Goal: Contribute content: Contribute content

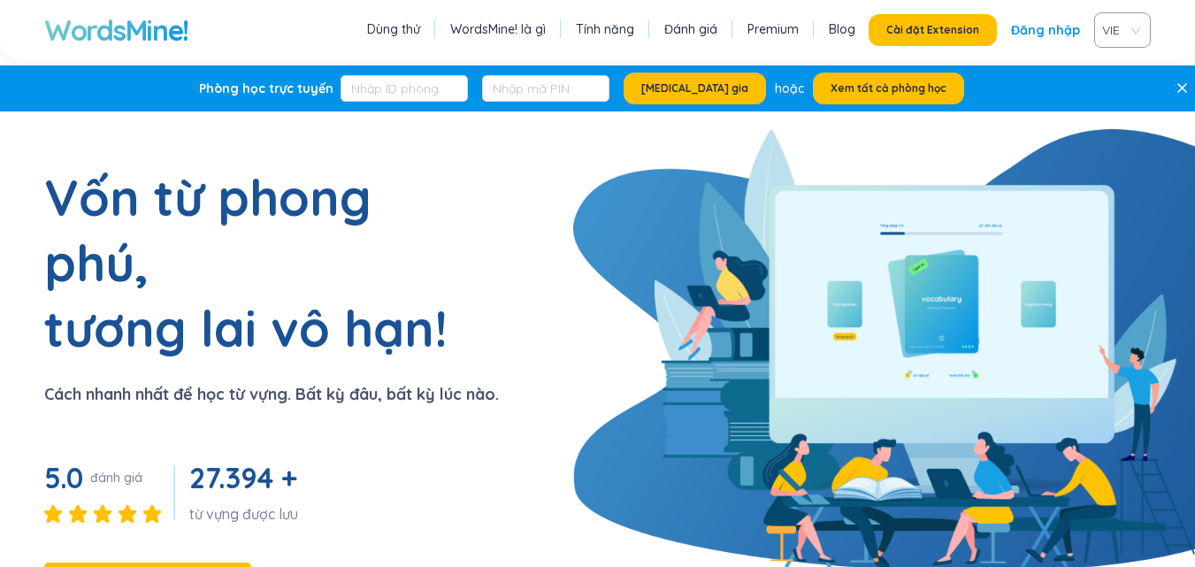
click at [1059, 27] on link "Đăng nhập" at bounding box center [1045, 30] width 69 height 32
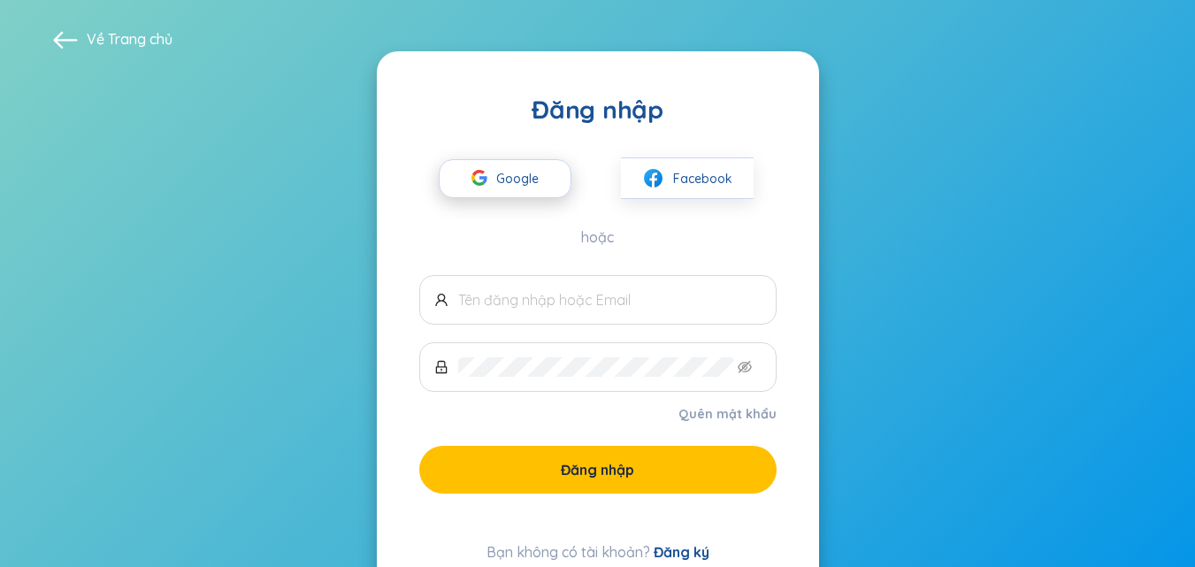
click at [534, 174] on span "Google" at bounding box center [521, 178] width 51 height 37
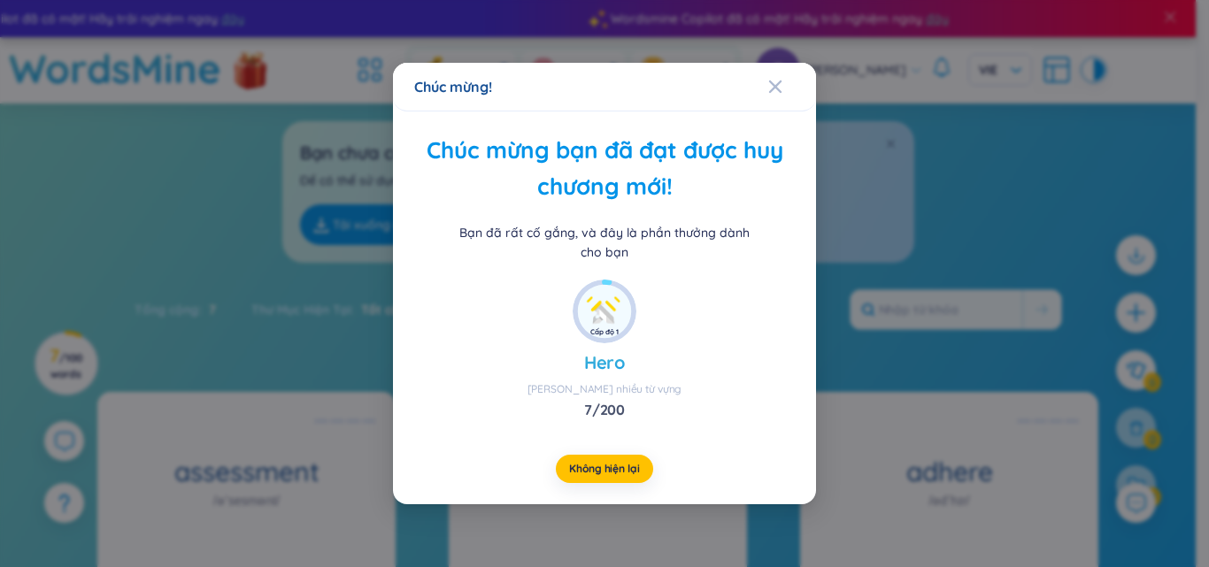
click at [560, 207] on div "Chúc mừng bạn đã đạt được huy chương mới! Bạn đã rất cố gắng, và đây là phần th…" at bounding box center [604, 197] width 380 height 129
click at [623, 467] on span "Không hiện lại" at bounding box center [604, 469] width 70 height 14
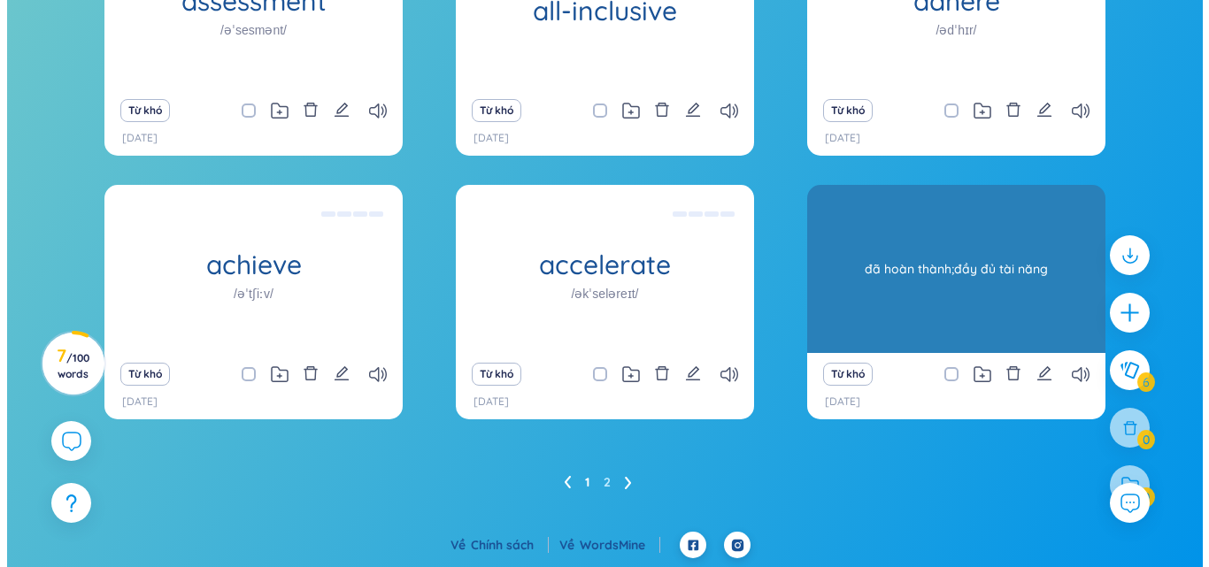
scroll to position [205, 0]
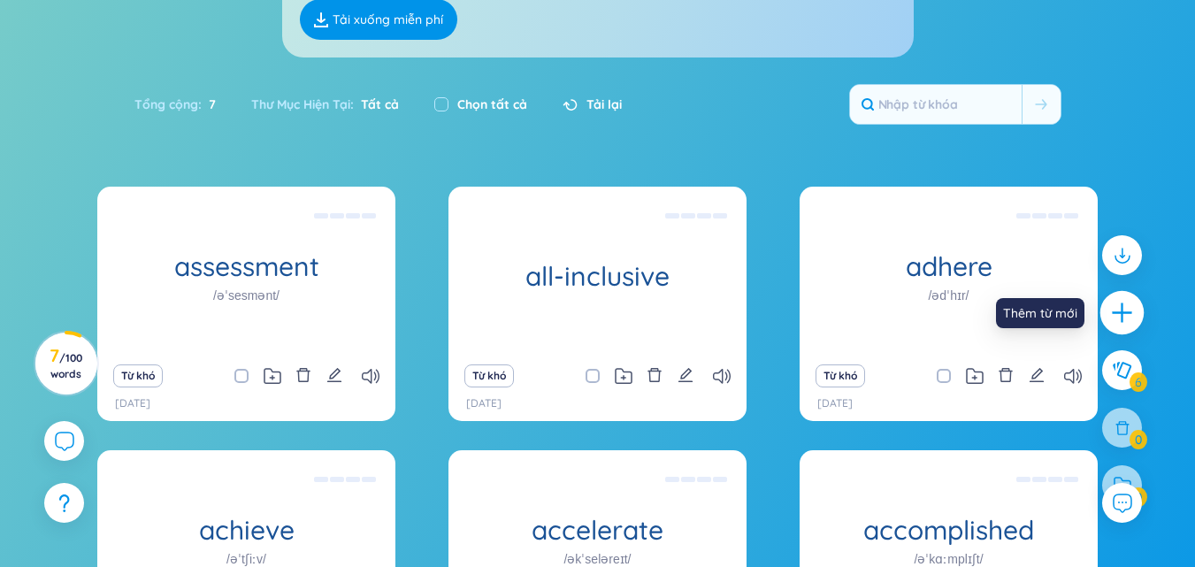
click at [1121, 321] on icon "plus" at bounding box center [1122, 313] width 25 height 25
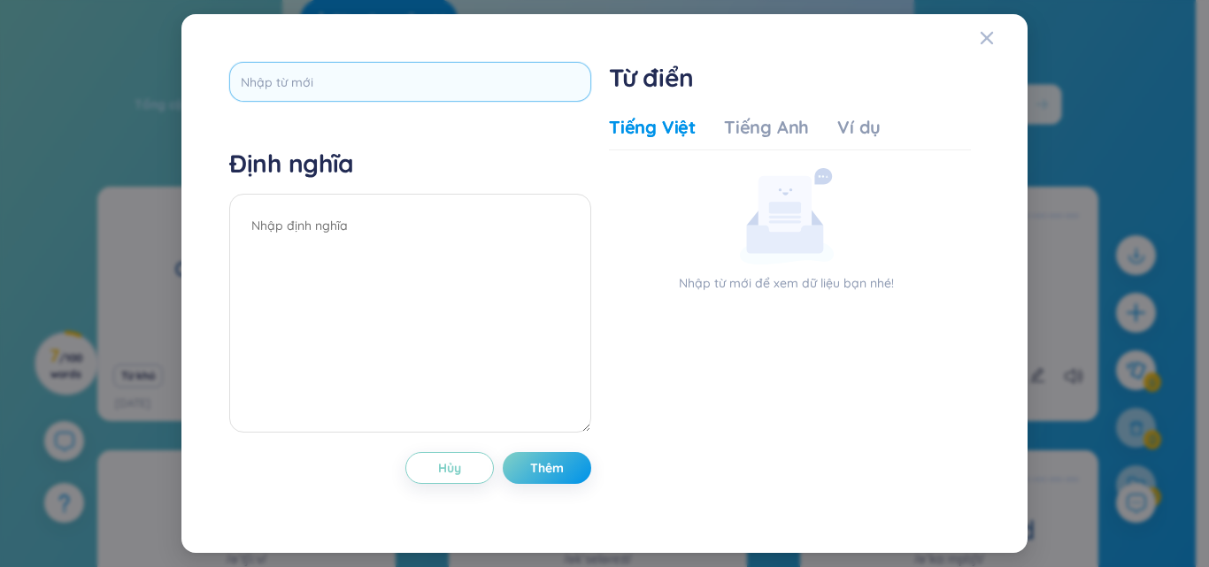
click at [506, 80] on input "text" at bounding box center [410, 82] width 362 height 40
type input "amend"
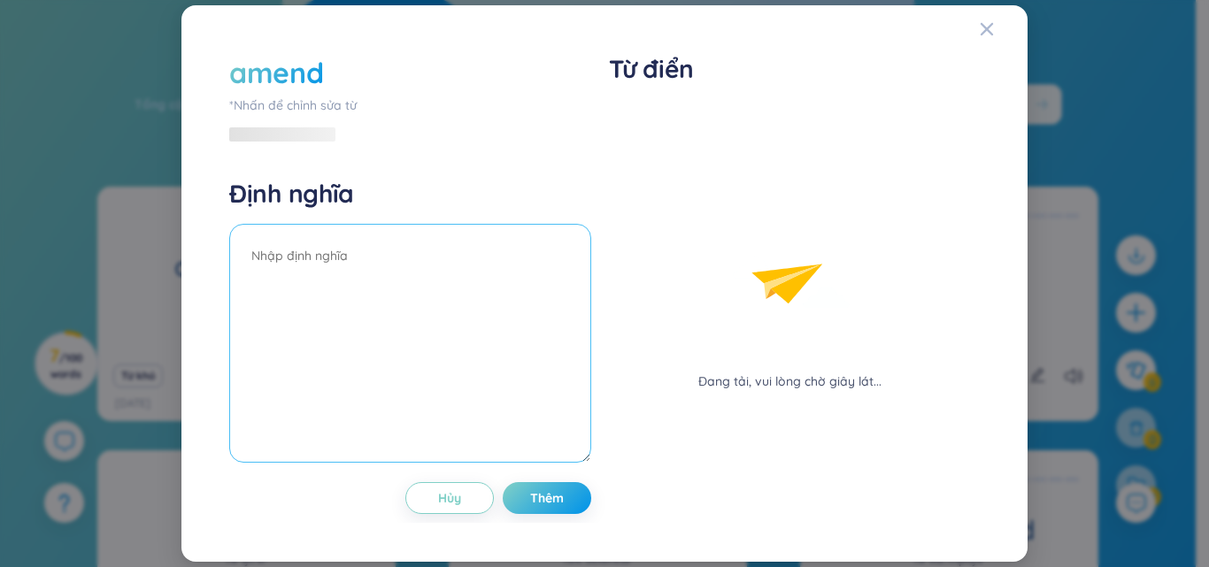
click at [428, 218] on div "Định nghĩa" at bounding box center [410, 323] width 362 height 290
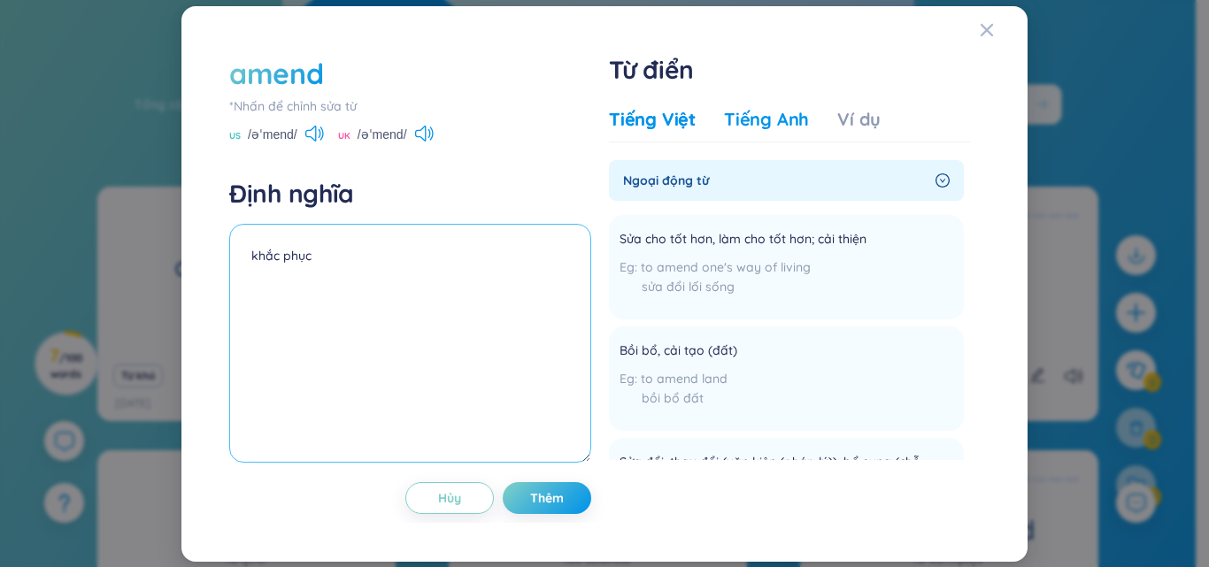
type textarea "khắc phục"
click at [748, 121] on div "Tiếng Anh" at bounding box center [766, 119] width 85 height 25
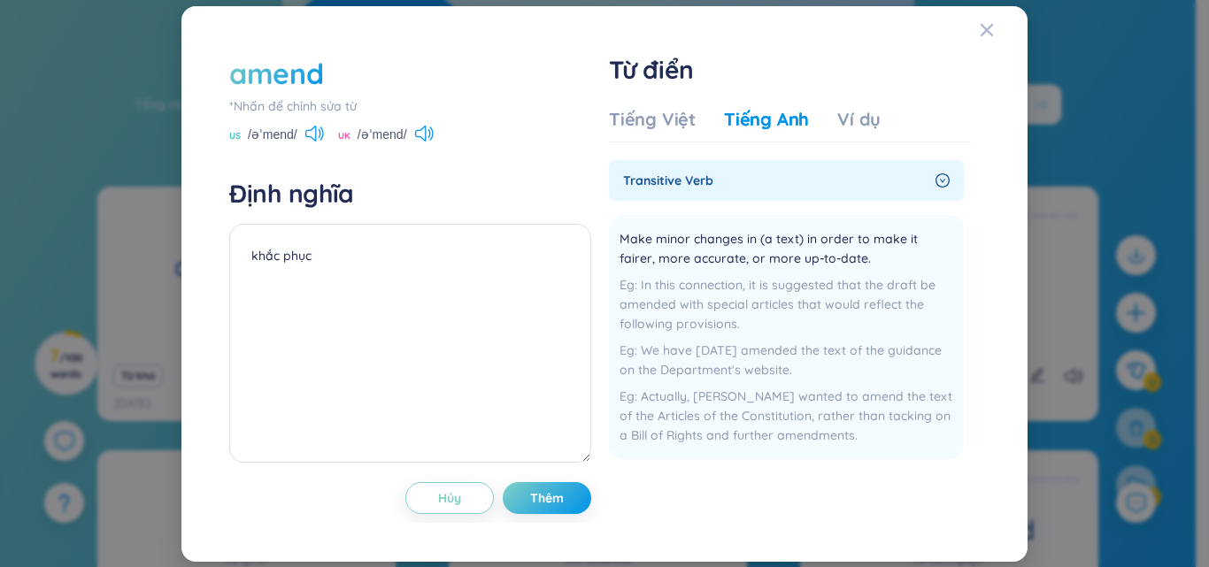
click at [418, 132] on div "UK /əˈmend/" at bounding box center [386, 136] width 96 height 16
click at [425, 127] on icon at bounding box center [424, 134] width 19 height 16
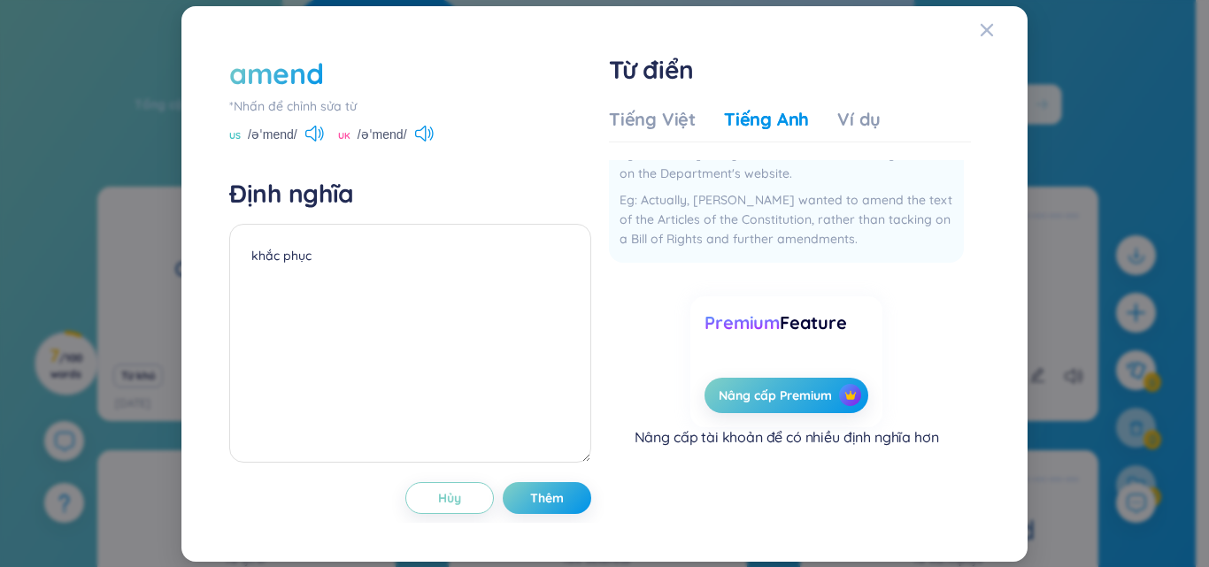
scroll to position [0, 0]
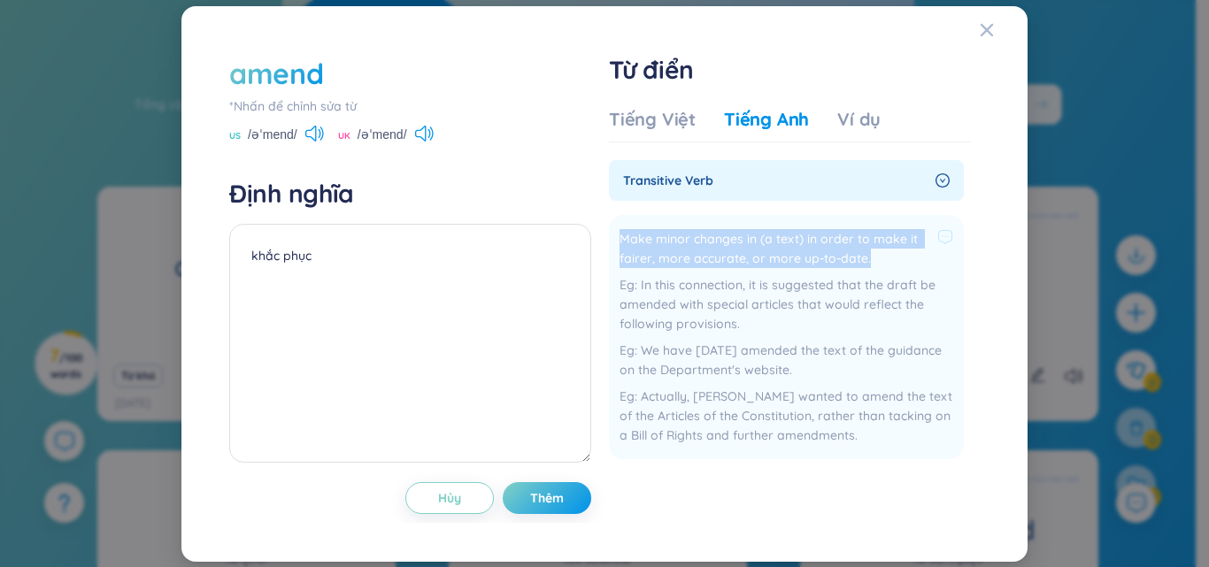
drag, startPoint x: 615, startPoint y: 240, endPoint x: 864, endPoint y: 254, distance: 249.9
click at [864, 254] on li "Make minor changes in (a text) in order to make it fairer, more accurate, or mo…" at bounding box center [786, 337] width 355 height 244
copy span "Make minor changes in (a text) in order to make it fairer, more accurate, or mo…"
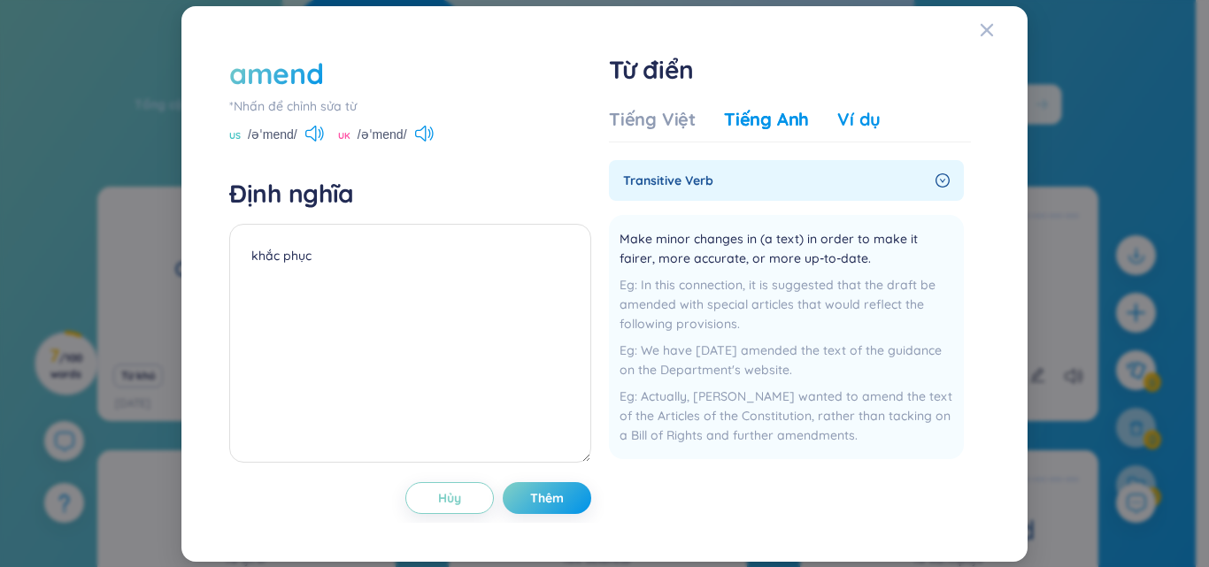
click at [842, 115] on div "Ví dụ" at bounding box center [858, 119] width 43 height 25
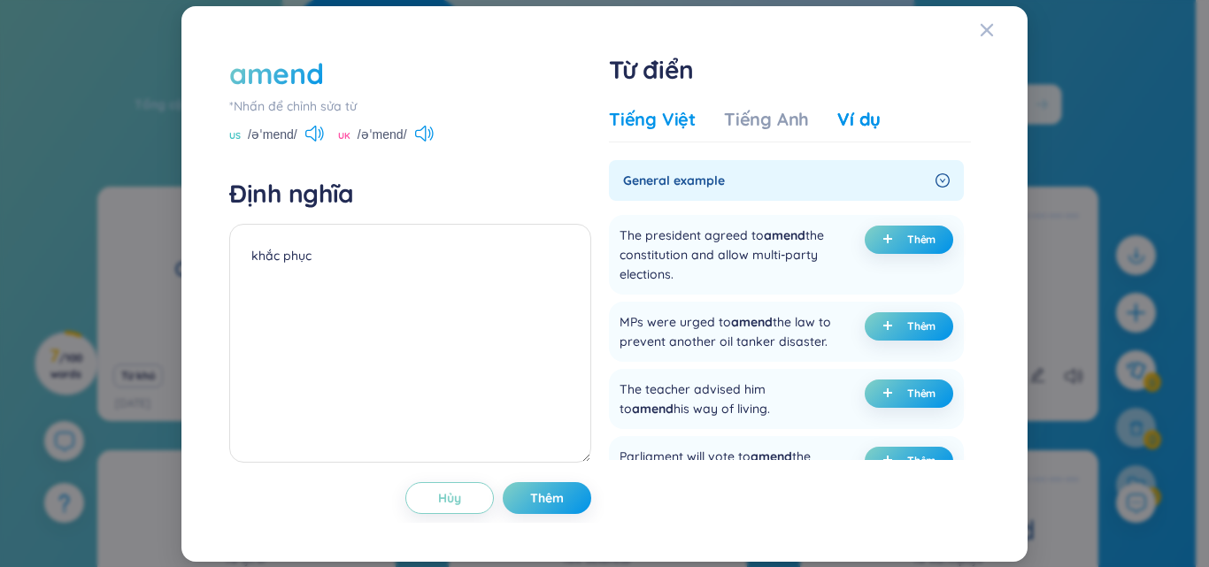
click at [667, 131] on div "Tiếng Việt" at bounding box center [652, 119] width 87 height 25
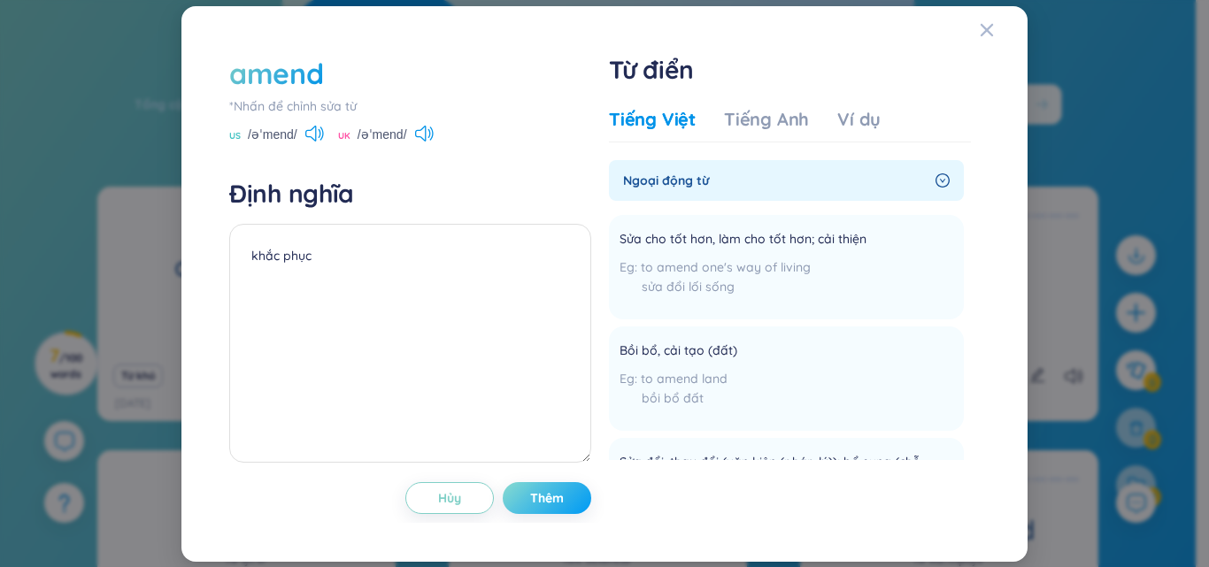
click at [568, 500] on button "Thêm" at bounding box center [547, 498] width 88 height 32
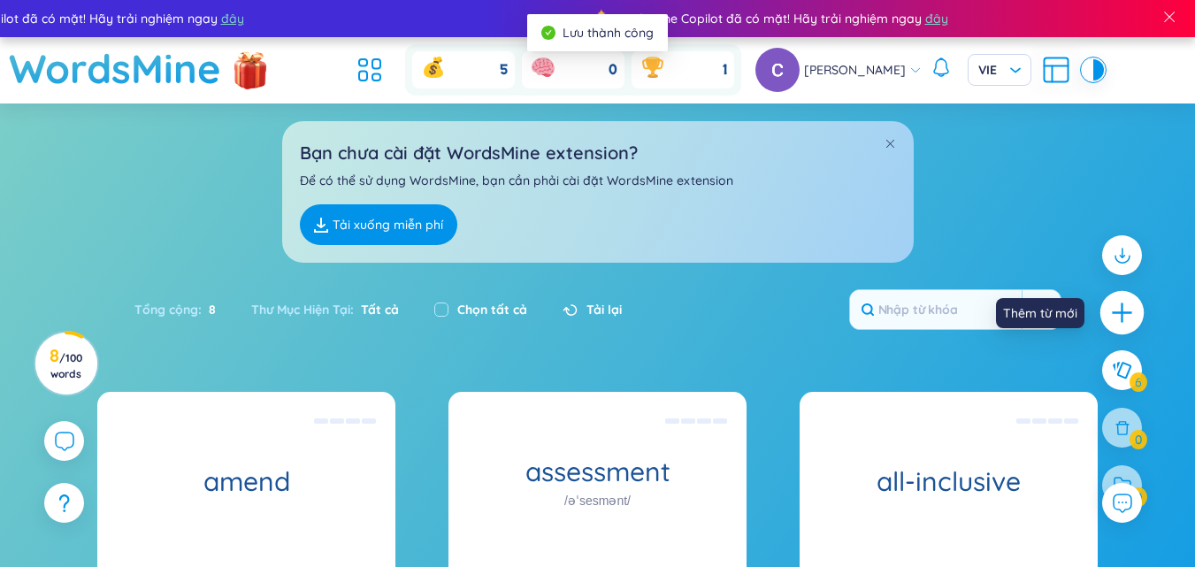
click at [1116, 326] on div at bounding box center [1123, 313] width 44 height 44
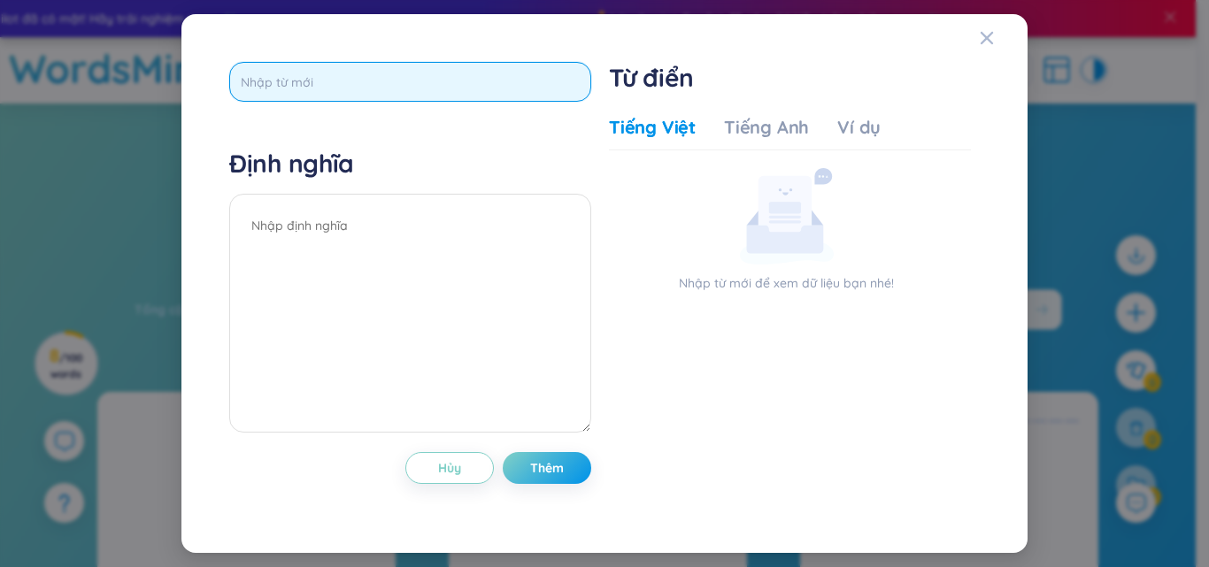
click at [268, 78] on input "text" at bounding box center [410, 82] width 362 height 40
type input "attendance"
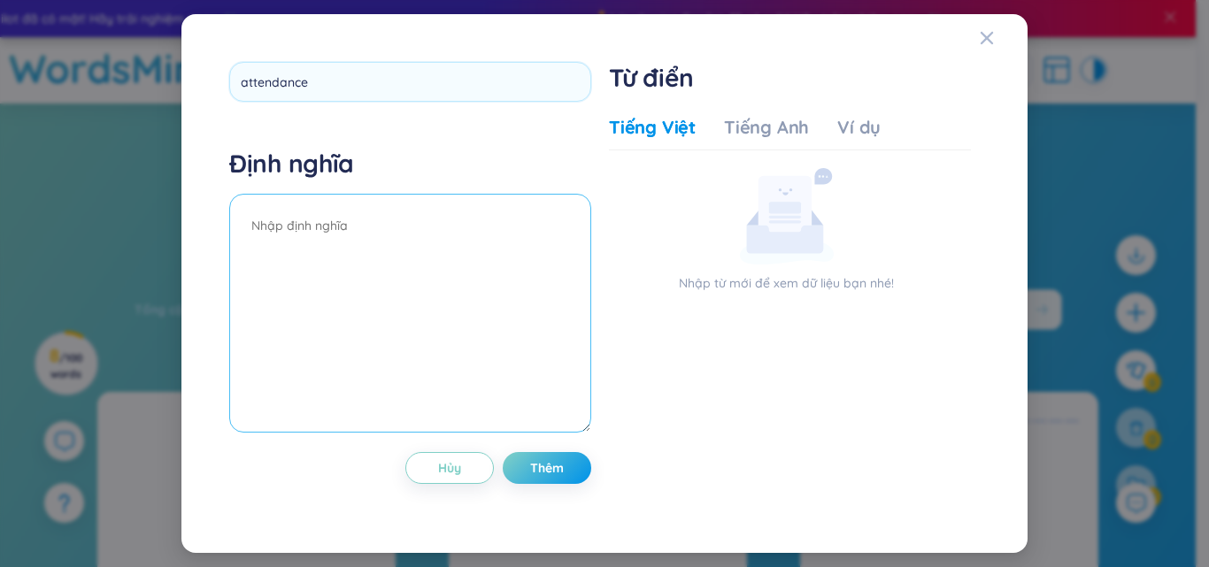
click at [432, 250] on textarea at bounding box center [410, 313] width 362 height 239
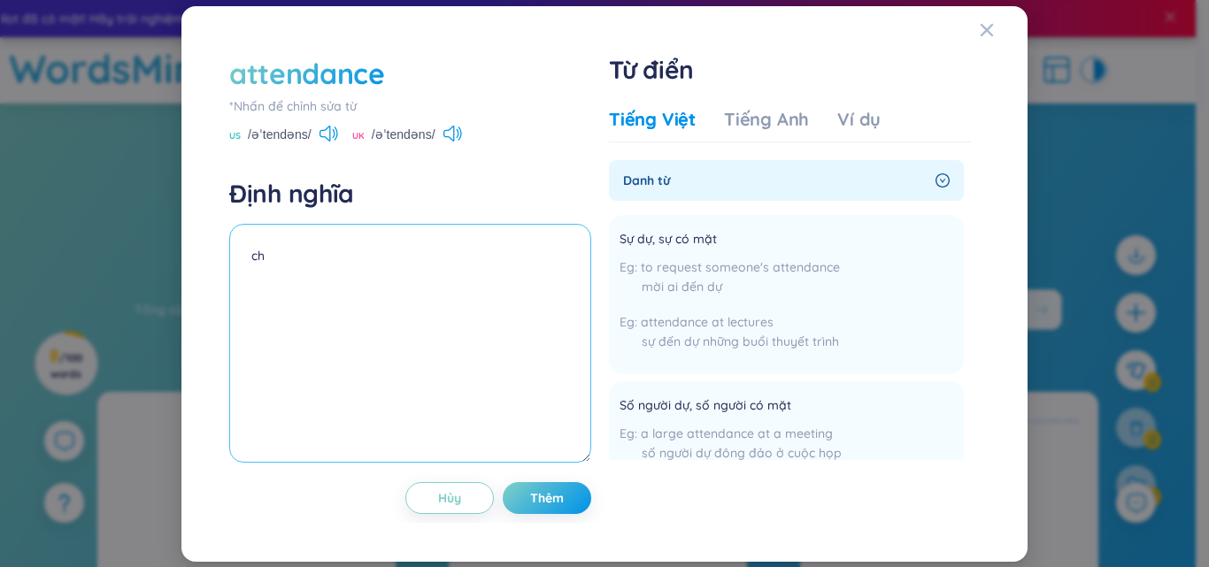
type textarea "c"
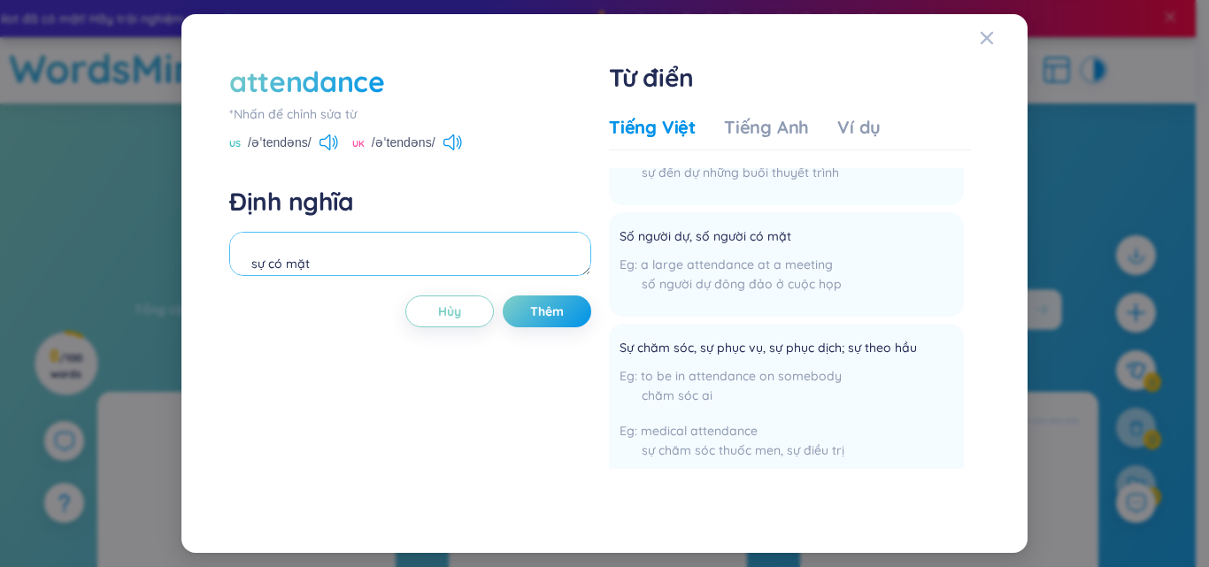
scroll to position [265, 0]
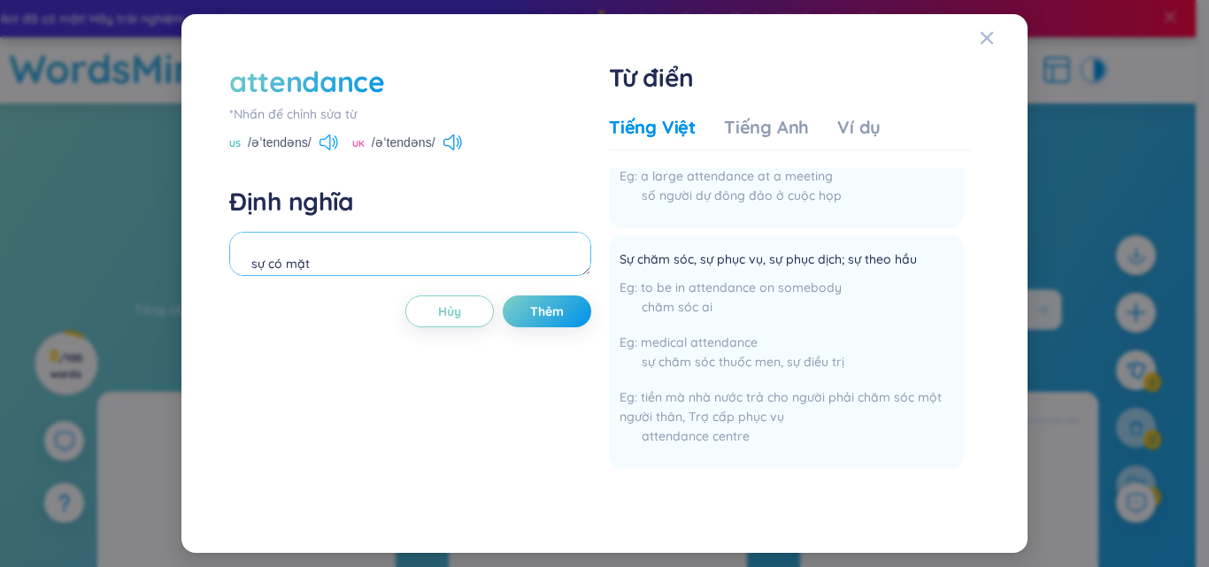
type textarea "sự có mặt"
click at [327, 143] on icon at bounding box center [328, 142] width 19 height 16
click at [538, 316] on span "Thêm" at bounding box center [547, 312] width 34 height 18
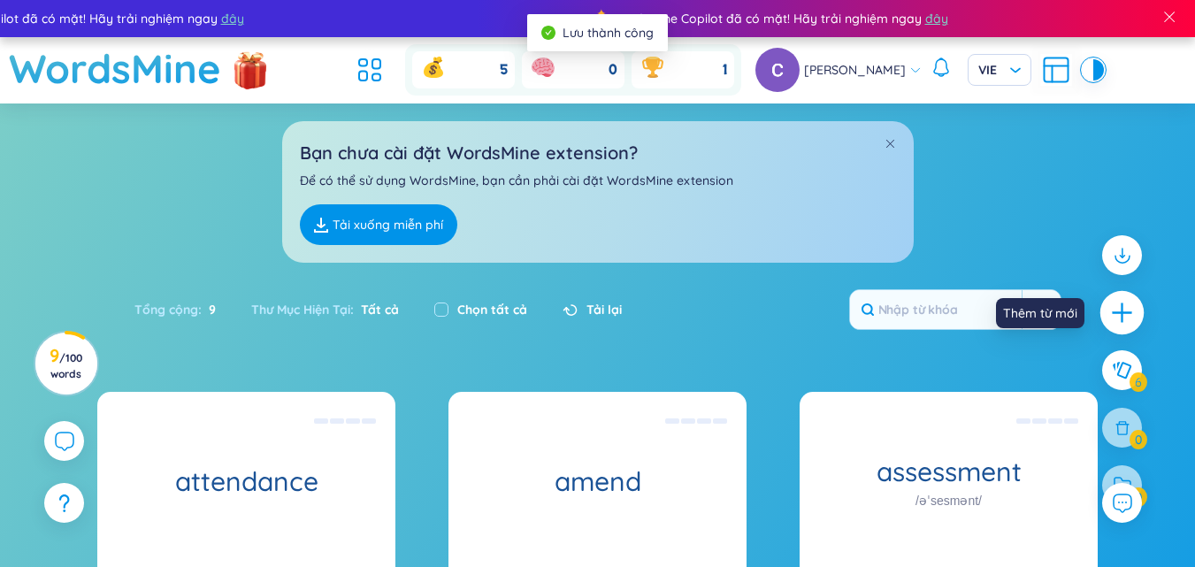
click at [1110, 306] on icon "plus" at bounding box center [1122, 313] width 25 height 25
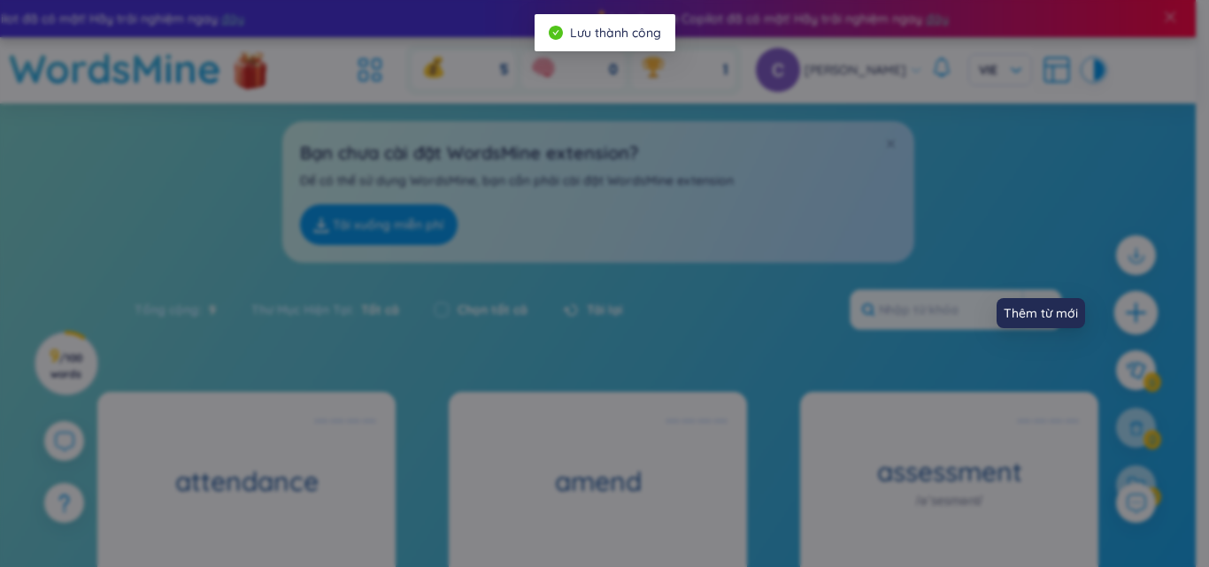
scroll to position [0, 0]
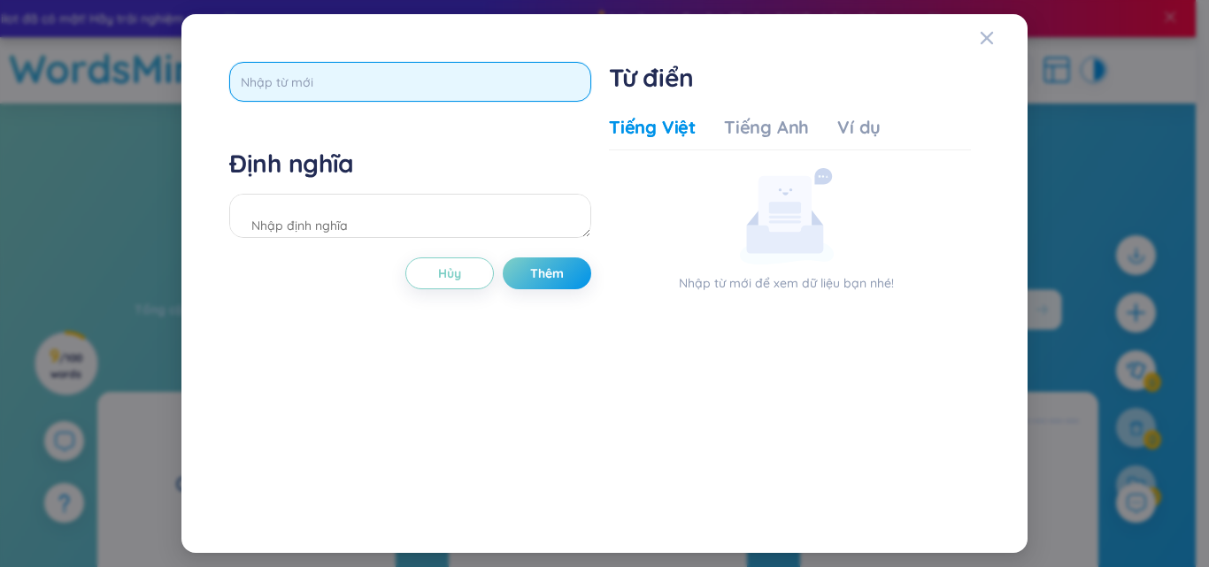
click at [462, 86] on input "text" at bounding box center [410, 82] width 362 height 40
type input "acclimatize"
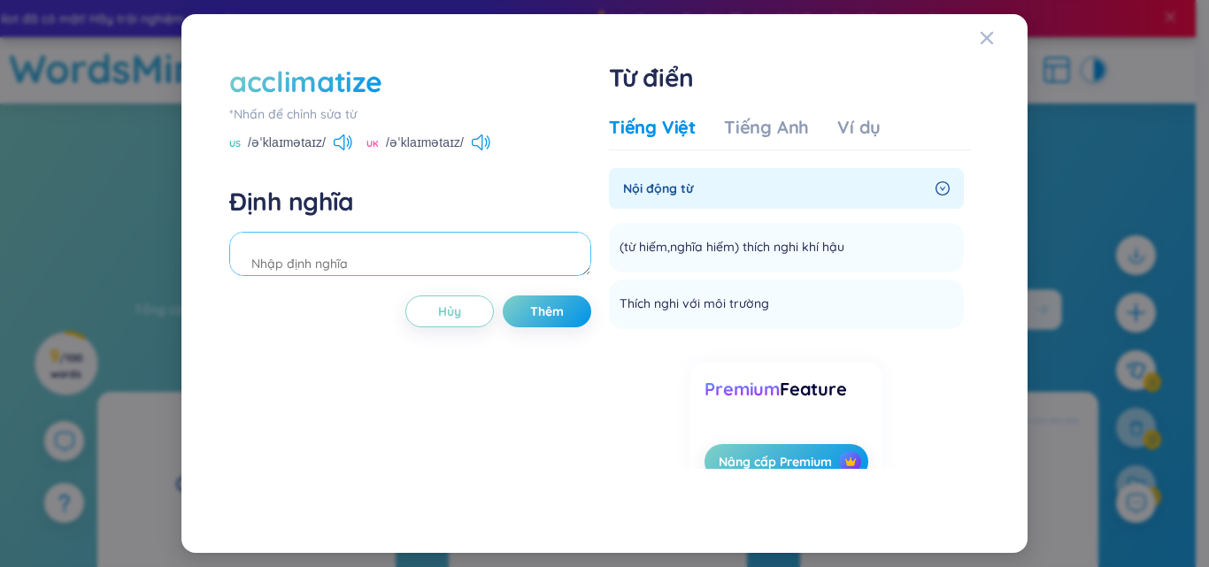
click at [322, 243] on textarea at bounding box center [410, 254] width 362 height 44
type textarea "thích nghi"
click at [559, 311] on span "Thêm" at bounding box center [547, 312] width 34 height 18
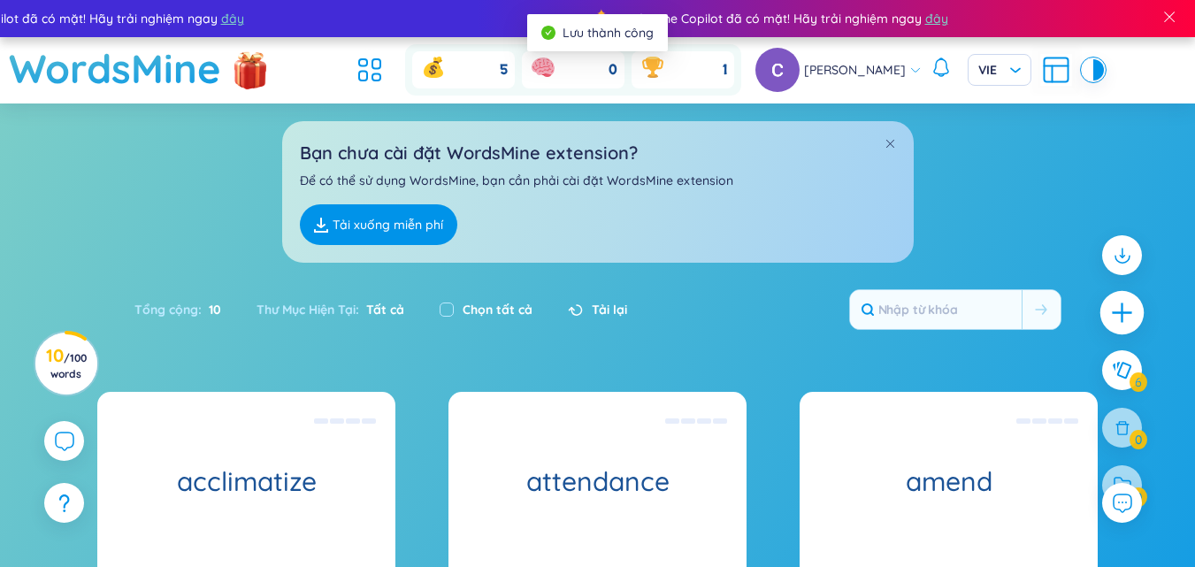
click at [1110, 306] on icon "plus" at bounding box center [1122, 313] width 25 height 25
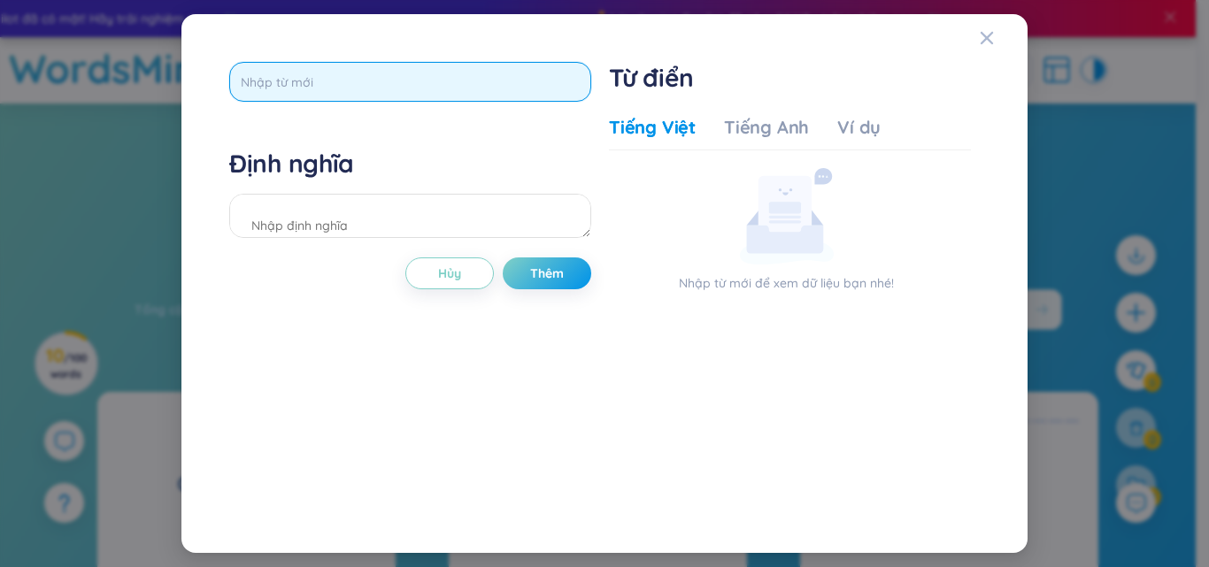
click at [388, 88] on input "text" at bounding box center [410, 82] width 362 height 40
